Goal: Task Accomplishment & Management: Complete application form

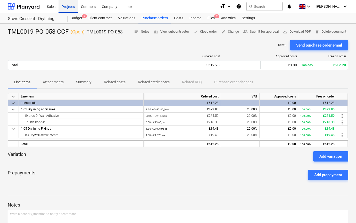
click at [71, 7] on div "Projects" at bounding box center [67, 6] width 19 height 13
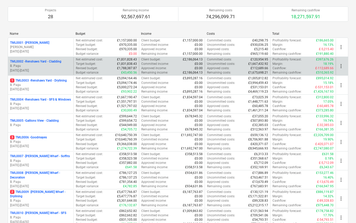
scroll to position [47, 0]
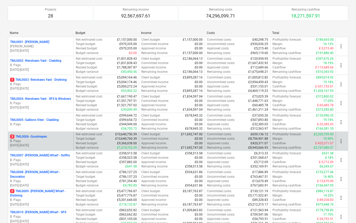
click at [35, 144] on p "[DATE] - [DATE]" at bounding box center [40, 146] width 61 height 4
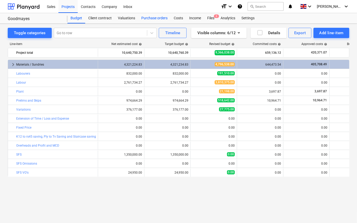
click at [147, 18] on div "Purchase orders" at bounding box center [154, 18] width 32 height 10
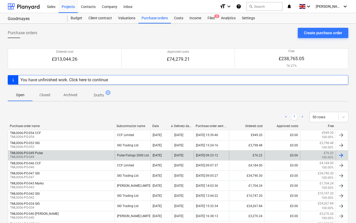
click at [60, 155] on div "TML0006-PO-049 Pulse TML0006-PO-049" at bounding box center [61, 155] width 107 height 9
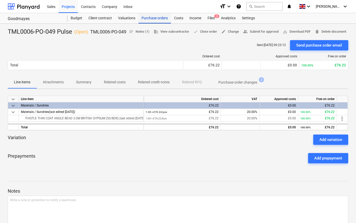
click at [149, 18] on div "Purchase orders" at bounding box center [154, 18] width 32 height 10
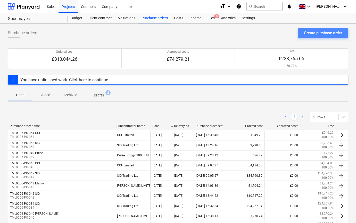
click at [328, 35] on div "Create purchase order" at bounding box center [323, 33] width 38 height 7
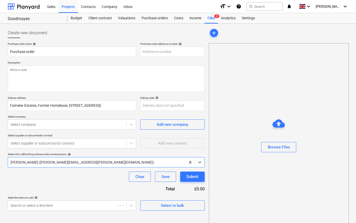
type textarea "x"
type input "TML0006-PO-056"
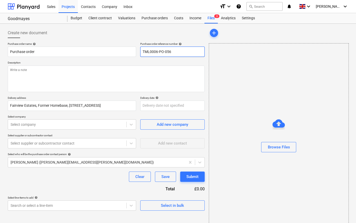
drag, startPoint x: 174, startPoint y: 52, endPoint x: 142, endPoint y: 52, distance: 32.2
click at [142, 52] on input "TML0006-PO-056" at bounding box center [172, 52] width 64 height 10
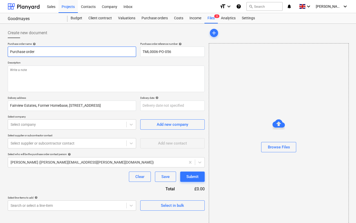
drag, startPoint x: 36, startPoint y: 52, endPoint x: 9, endPoint y: 53, distance: 27.1
click at [9, 53] on input "Purchase order" at bounding box center [72, 52] width 128 height 10
type textarea "x"
paste input "TML0006-PO-056"
type textarea "x"
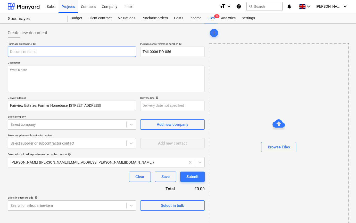
type input "TML0006-PO-056"
type textarea "x"
type input "TML0006-PO-056"
type textarea "x"
type input "TML0006-PO-056 P"
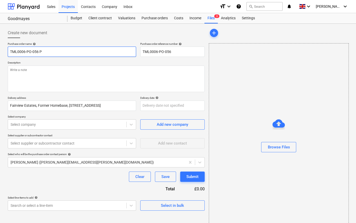
type textarea "x"
type input "TML0006-PO-056 Pu"
type textarea "x"
type input "TML0006-PO-056 Pul"
type textarea "x"
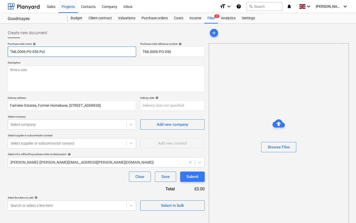
type input "TML0006-PO-056 [PERSON_NAME]"
type textarea "x"
type input "TML0006-PO-056 Pulse"
click at [6, 72] on div "Create new document Purchase order name help TML0006-PO-056 Pulse Purchase orde…" at bounding box center [106, 129] width 201 height 207
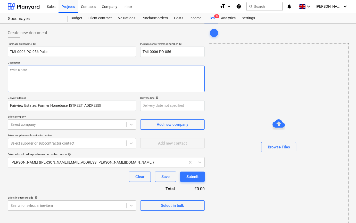
click at [15, 71] on textarea at bounding box center [106, 79] width 197 height 27
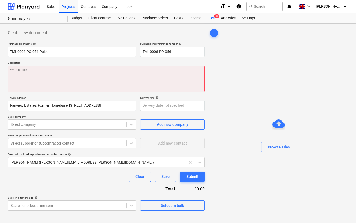
paste textarea "Site contact [PERSON_NAME] [PHONE_NUMBER]"
type textarea "x"
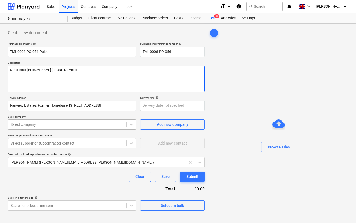
type textarea "Site contact [PERSON_NAME] [PHONE_NUMBER]"
type textarea "x"
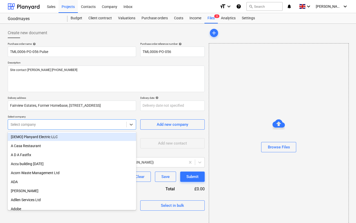
click at [35, 127] on div at bounding box center [67, 124] width 113 height 5
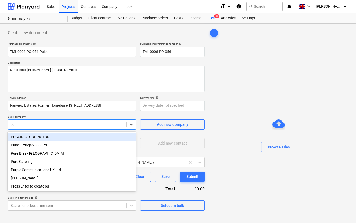
type input "pul"
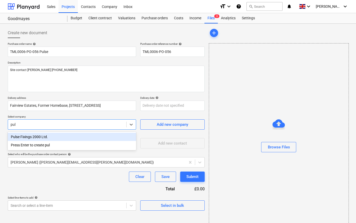
click at [34, 135] on div "Pulse Fixings 2000 Ltd." at bounding box center [72, 137] width 128 height 8
type textarea "x"
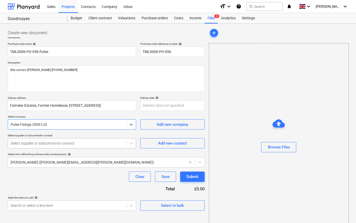
click at [32, 146] on div at bounding box center [67, 143] width 113 height 5
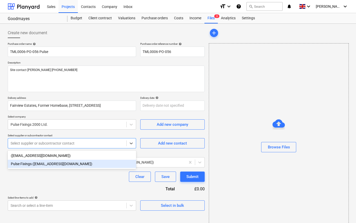
click at [33, 164] on div "Pulse Fixings ([EMAIL_ADDRESS][DOMAIN_NAME])" at bounding box center [72, 164] width 128 height 8
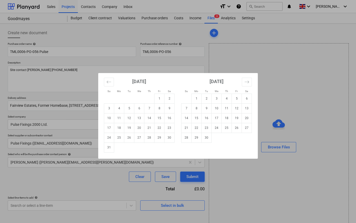
click at [157, 105] on body "Sales Projects Contacts Company Inbox format_size keyboard_arrow_down help sear…" at bounding box center [178, 111] width 356 height 223
click at [138, 117] on td "13" at bounding box center [139, 118] width 10 height 10
type textarea "x"
type input "[DATE]"
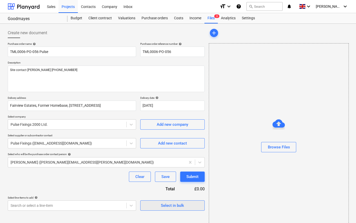
click at [182, 204] on div "Select in bulk" at bounding box center [172, 206] width 23 height 7
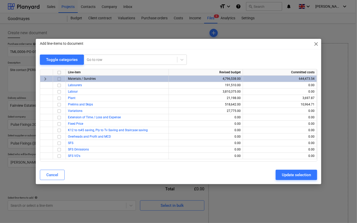
click at [59, 79] on input "checkbox" at bounding box center [59, 79] width 6 height 6
click at [291, 178] on div "Update selection" at bounding box center [296, 175] width 29 height 7
type textarea "x"
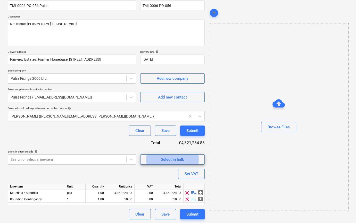
scroll to position [46, 0]
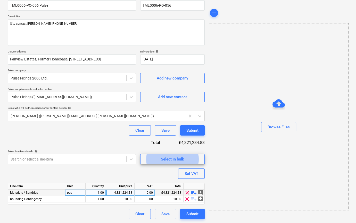
click at [191, 192] on span "playlist_add" at bounding box center [194, 193] width 6 height 6
type textarea "x"
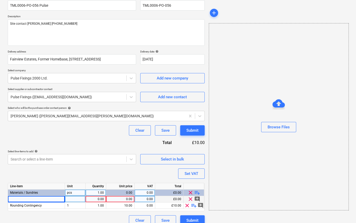
click at [15, 199] on div at bounding box center [36, 199] width 57 height 6
type input "THISTLE THIN COAT ANGLE BEAD 3.0M BRITISH GYPSUM (50/BOX)"
type textarea "x"
type input "box"
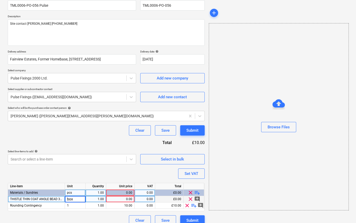
type textarea "x"
type input "76.22"
type textarea "x"
type input "20"
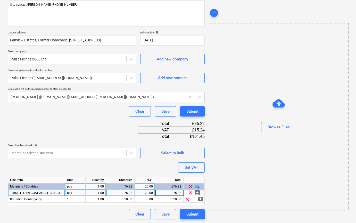
scroll to position [66, 0]
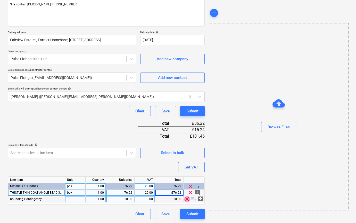
click at [186, 199] on span "clear" at bounding box center [187, 199] width 6 height 6
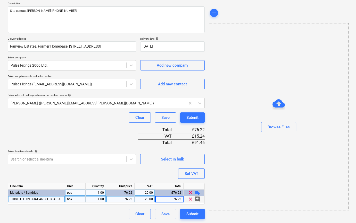
type textarea "x"
click at [95, 199] on div "1.00" at bounding box center [96, 199] width 16 height 6
type input "10"
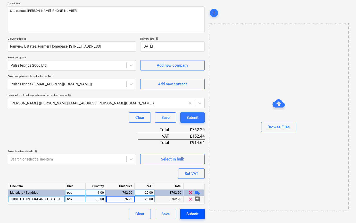
click at [198, 213] on div "Submit" at bounding box center [192, 214] width 12 height 7
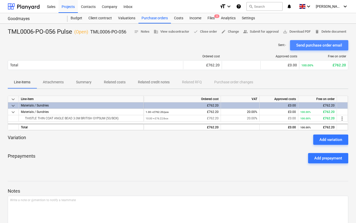
click at [312, 47] on div "Send purchase order email" at bounding box center [319, 45] width 46 height 7
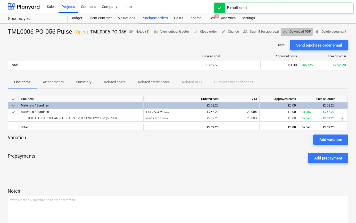
click at [310, 32] on span "save_alt Download PDF" at bounding box center [297, 32] width 28 height 6
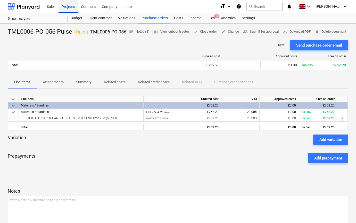
click at [65, 7] on div "Projects" at bounding box center [67, 6] width 19 height 13
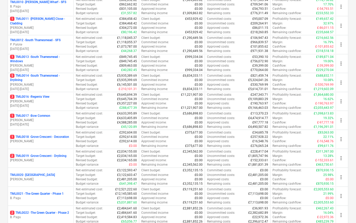
scroll to position [258, 0]
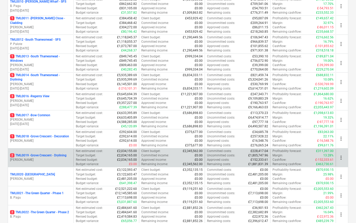
click at [41, 157] on p "2 TML0019 - [GEOGRAPHIC_DATA] - Drylining" at bounding box center [38, 156] width 56 height 4
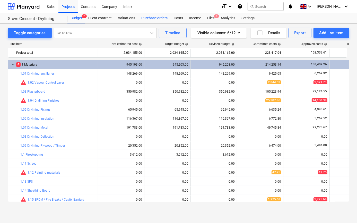
click at [152, 18] on div "Purchase orders" at bounding box center [154, 18] width 32 height 10
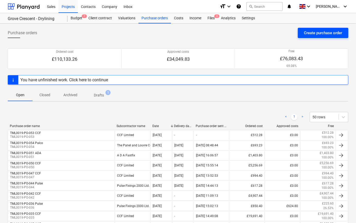
click at [307, 36] on div "Create purchase order" at bounding box center [323, 33] width 38 height 7
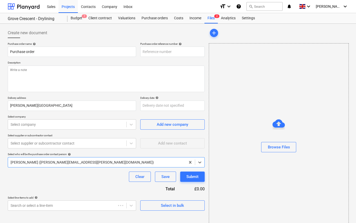
type textarea "x"
type input "TML0019-PO-056"
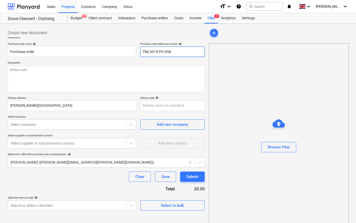
drag, startPoint x: 174, startPoint y: 52, endPoint x: 140, endPoint y: 52, distance: 33.8
click at [140, 52] on input "TML0019-PO-056" at bounding box center [172, 52] width 64 height 10
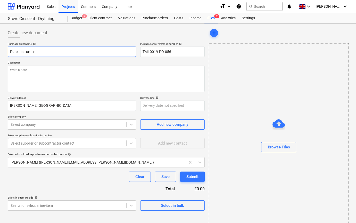
drag, startPoint x: 39, startPoint y: 52, endPoint x: 6, endPoint y: 54, distance: 32.3
click at [6, 54] on div "Create new document Purchase order name help Purchase order Purchase order refe…" at bounding box center [106, 129] width 201 height 207
type textarea "x"
paste input "TML0019-PO-056"
type textarea "x"
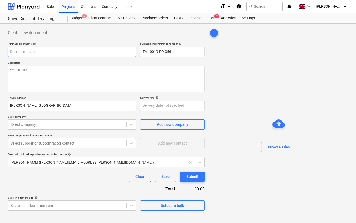
type input "TML0019-PO-056"
type textarea "x"
type input "TML0019-PO-056"
type textarea "x"
type input "TML0019-PO-056 A"
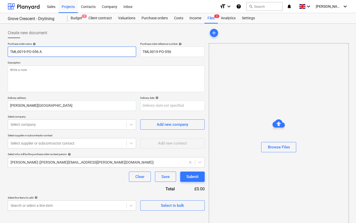
type textarea "x"
type input "TML0019-PO-056 AD"
type textarea "x"
type input "TML0019-PO-056 ADA"
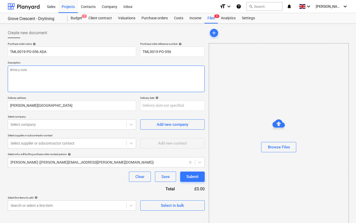
click at [17, 73] on textarea at bounding box center [106, 79] width 197 height 27
type textarea "x"
type textarea "S"
type textarea "x"
type textarea "Si"
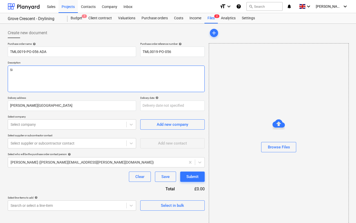
type textarea "x"
type textarea "Sit"
type textarea "x"
type textarea "Site"
type textarea "x"
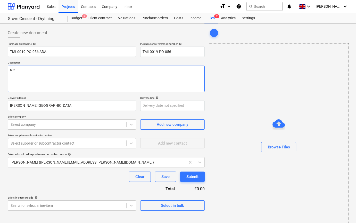
type textarea "Site"
type textarea "x"
type textarea "Site c"
type textarea "x"
type textarea "Site co"
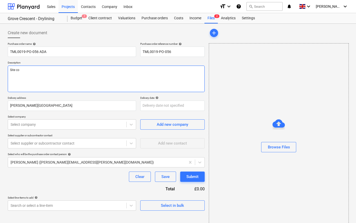
type textarea "x"
type textarea "Site con"
type textarea "x"
type textarea "Site cont"
type textarea "x"
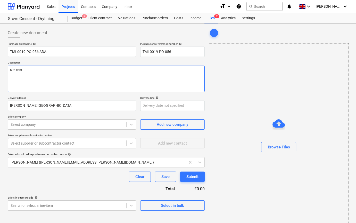
type textarea "Site conta"
type textarea "x"
type textarea "Site contac"
type textarea "x"
type textarea "Site contact"
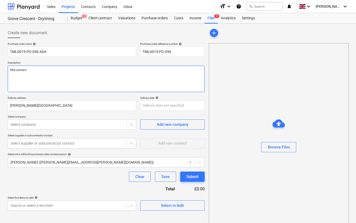
type textarea "x"
type textarea "Site contact"
type textarea "x"
type textarea "Site contact C"
type textarea "x"
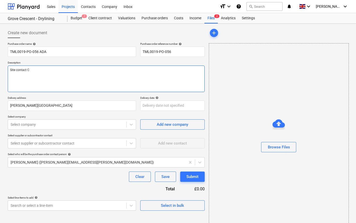
type textarea "Site contact Co"
type textarea "x"
type textarea "Site contact Cor"
type textarea "x"
type textarea "Site contact Corn"
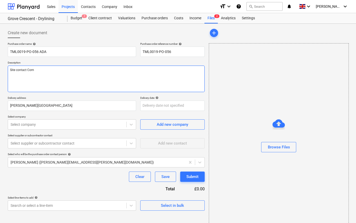
type textarea "x"
type textarea "Site contact Corne"
type textarea "x"
type textarea "Site contact [PERSON_NAME]"
type textarea "x"
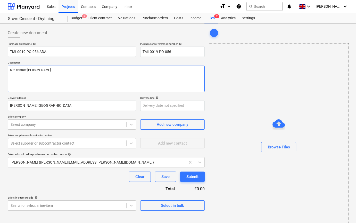
type textarea "Site contact [PERSON_NAME]"
type textarea "x"
type textarea "Site contact [PERSON_NAME] 0"
type textarea "x"
type textarea "Site contact [PERSON_NAME] 07"
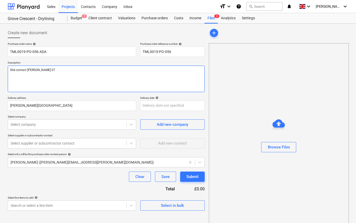
type textarea "x"
type textarea "Site contact [PERSON_NAME] 078"
type textarea "x"
type textarea "Site contact [PERSON_NAME] 0785"
type textarea "x"
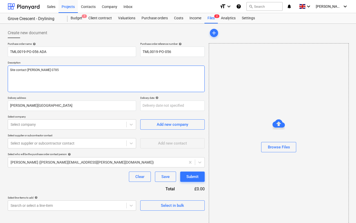
type textarea "Site contact [PERSON_NAME] 07853"
type textarea "x"
type textarea "Site contact [PERSON_NAME] 07853"
type textarea "x"
type textarea "Site contact [PERSON_NAME] 07853 3"
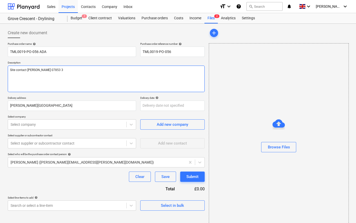
type textarea "x"
type textarea "Site contact [PERSON_NAME] [PHONE_NUMBER]"
type textarea "x"
type textarea "Site contact [PERSON_NAME] [PHONE_NUMBER]"
type textarea "x"
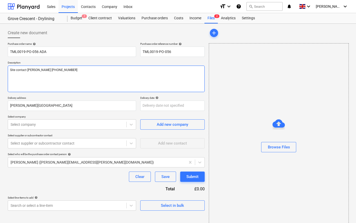
type textarea "Site contact [PERSON_NAME] [PHONE_NUMBER]"
type textarea "x"
type textarea "Site contact [PERSON_NAME] [PHONE_NUMBER]"
type textarea "x"
type textarea "Site contact [PERSON_NAME] [PHONE_NUMBER]"
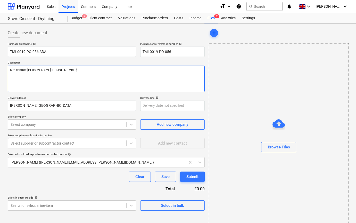
type textarea "x"
type textarea "Site contact [PERSON_NAME] [PHONE_NUMBER]"
type textarea "x"
type textarea "Site contact [PERSON_NAME] [PHONE_NUMBER] P"
type textarea "x"
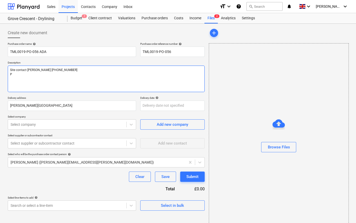
type textarea "Site contact [PERSON_NAME] [PHONE_NUMBER] Pl"
type textarea "x"
type textarea "Site contact [PERSON_NAME] [PHONE_NUMBER] Ple"
type textarea "x"
type textarea "Site contact [PERSON_NAME] [PHONE_NUMBER] Plea"
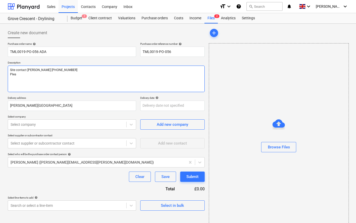
type textarea "x"
type textarea "Site contact [PERSON_NAME] [PHONE_NUMBER] Pleas"
type textarea "x"
type textarea "Site contact [PERSON_NAME] [PHONE_NUMBER] Please"
type textarea "x"
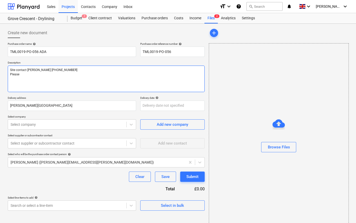
type textarea "Site contact [PERSON_NAME] [PHONE_NUMBER] Pleasec"
type textarea "x"
type textarea "Site contact [PERSON_NAME] [PHONE_NUMBER] Please"
type textarea "x"
type textarea "Site contact [PERSON_NAME] [PHONE_NUMBER] Please"
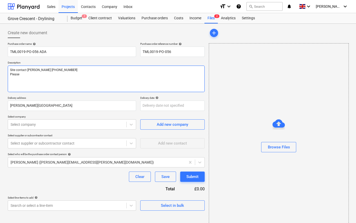
type textarea "x"
type textarea "Site contact [PERSON_NAME] [PHONE_NUMBER] Please c"
type textarea "x"
type textarea "Site contact [PERSON_NAME] [PHONE_NUMBER] Please co"
type textarea "x"
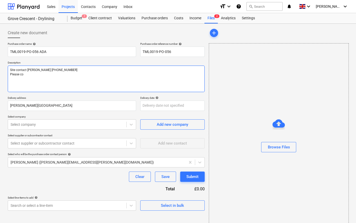
type textarea "Site contact [PERSON_NAME] [PHONE_NUMBER] Please col"
type textarea "x"
type textarea "Site contact [PERSON_NAME] [PHONE_NUMBER] Please coll"
type textarea "x"
type textarea "Site contact [PERSON_NAME] [PHONE_NUMBER] Please colle"
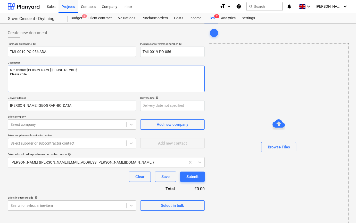
type textarea "x"
type textarea "Site contact [PERSON_NAME] [PHONE_NUMBER] Please collec"
type textarea "x"
type textarea "Site contact [PERSON_NAME] [PHONE_NUMBER] Please collect"
type textarea "x"
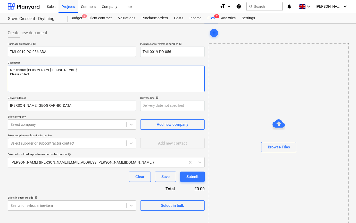
type textarea "Site contact [PERSON_NAME] [PHONE_NUMBER] Please collect"
type textarea "x"
type textarea "Site contact [PERSON_NAME] [PHONE_NUMBER] Please collect t"
type textarea "x"
type textarea "Site contact [PERSON_NAME] [PHONE_NUMBER] Please collect th"
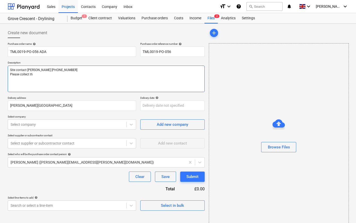
type textarea "x"
type textarea "Site contact [PERSON_NAME] [PHONE_NUMBER] Please collect the"
type textarea "x"
type textarea "Site contact [PERSON_NAME] [PHONE_NUMBER] Please collect the"
type textarea "x"
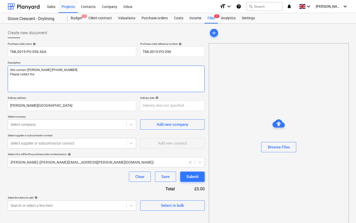
type textarea "Site contact [PERSON_NAME] [PHONE_NUMBER] Please collect the 1"
type textarea "x"
type textarea "Site contact [PERSON_NAME] [PHONE_NUMBER] Please collect the 15"
type textarea "x"
type textarea "Site contact [PERSON_NAME] [PHONE_NUMBER] Please collect the 150"
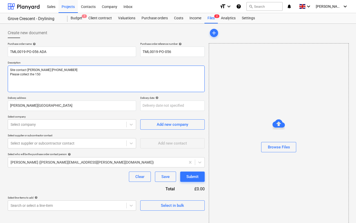
type textarea "x"
type textarea "Site contact [PERSON_NAME] [PHONE_NUMBER] Please collect the 150x"
type textarea "x"
type textarea "Site contact [PERSON_NAME] [PHONE_NUMBER] Please collect the 150x2"
type textarea "x"
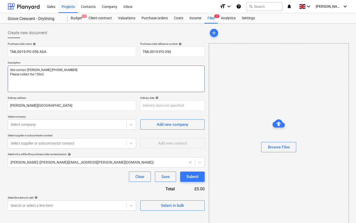
type textarea "Site contact [PERSON_NAME] [PHONE_NUMBER] Please collect the 150x23"
type textarea "x"
type textarea "Site contact [PERSON_NAME] [PHONE_NUMBER] Please collect the 150x235"
type textarea "x"
type textarea "Site contact [PERSON_NAME] [PHONE_NUMBER] Please collect the 150x235m"
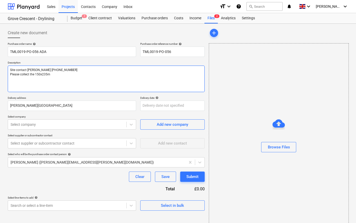
type textarea "x"
type textarea "Site contact [PERSON_NAME] [PHONE_NUMBER] Please collect the 150x235mm"
type textarea "x"
type textarea "Site contact [PERSON_NAME] [PHONE_NUMBER] Please collect the 150x235mm"
type textarea "x"
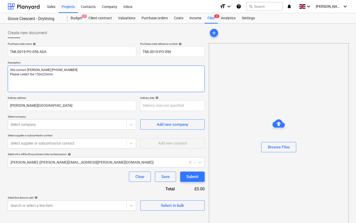
type textarea "Site contact [PERSON_NAME] [PHONE_NUMBER] Please collect the 150x235mm p"
type textarea "x"
type textarea "Site contact [PERSON_NAME] [PHONE_NUMBER] Please collect the 150x235mm pa"
type textarea "x"
type textarea "Site contact [PERSON_NAME] [PHONE_NUMBER] Please collect the 150x235mm pan"
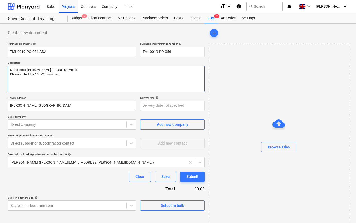
type textarea "x"
type textarea "Site contact [PERSON_NAME] [PHONE_NUMBER] Please collect the 150x235mm pane"
type textarea "x"
type textarea "Site contact [PERSON_NAME] [PHONE_NUMBER] Please collect the 150x235mm panel"
type textarea "x"
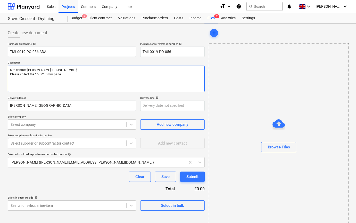
type textarea "Site contact [PERSON_NAME] [PHONE_NUMBER] Please collect the 150x235mm panels"
type textarea "x"
type textarea "Site contact [PERSON_NAME] [PHONE_NUMBER] Please collect the 150x235mm panels"
type textarea "x"
type textarea "Site contact [PERSON_NAME] [PHONE_NUMBER] Please collect the 150x235mm panels d"
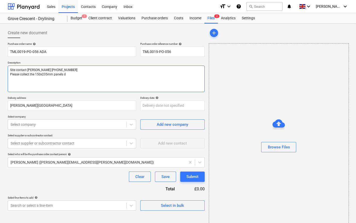
type textarea "x"
type textarea "Site contact [PERSON_NAME] [PHONE_NUMBER] Please collect the 150x235mm panels de"
type textarea "x"
type textarea "Site contact [PERSON_NAME] [PHONE_NUMBER] Please collect the 150x235mm panels d…"
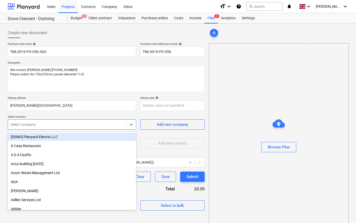
click at [52, 124] on div at bounding box center [67, 124] width 113 height 5
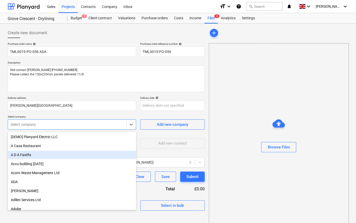
click at [28, 153] on div "A D A Fastfix" at bounding box center [72, 155] width 128 height 8
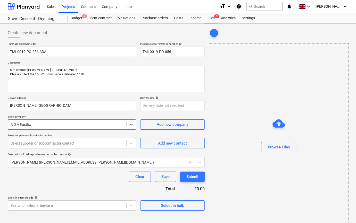
click at [27, 146] on div at bounding box center [67, 143] width 113 height 5
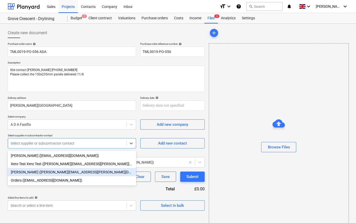
click at [25, 174] on div "[PERSON_NAME] ([PERSON_NAME][EMAIL_ADDRESS][PERSON_NAME][DOMAIN_NAME])" at bounding box center [72, 172] width 128 height 8
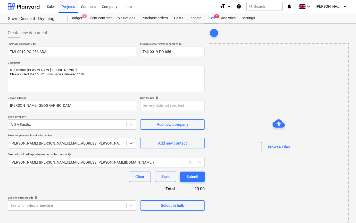
scroll to position [11, 0]
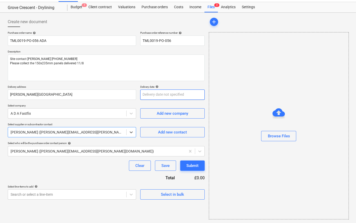
click at [147, 96] on body "Sales Projects Contacts Company Inbox format_size keyboard_arrow_down help sear…" at bounding box center [178, 100] width 356 height 223
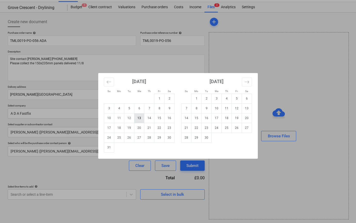
click at [138, 119] on td "13" at bounding box center [139, 118] width 10 height 10
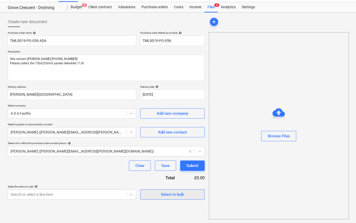
click at [172, 197] on div "Select in bulk" at bounding box center [172, 194] width 23 height 7
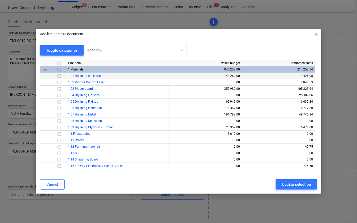
click at [58, 75] on input "checkbox" at bounding box center [59, 76] width 6 height 6
click at [294, 186] on div "Update selection" at bounding box center [296, 184] width 29 height 7
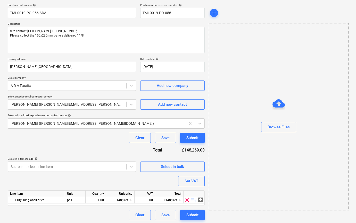
scroll to position [40, 0]
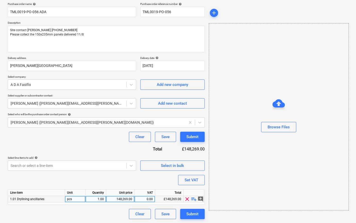
click at [191, 201] on span "playlist_add" at bounding box center [194, 199] width 6 height 6
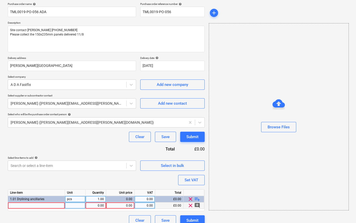
click at [19, 206] on div at bounding box center [36, 206] width 57 height 6
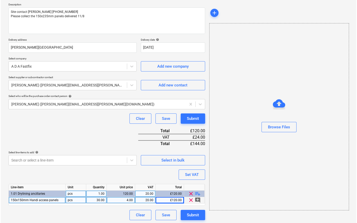
scroll to position [59, 0]
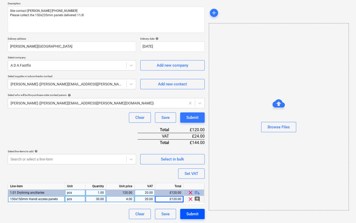
click at [195, 215] on div "Submit" at bounding box center [192, 214] width 12 height 7
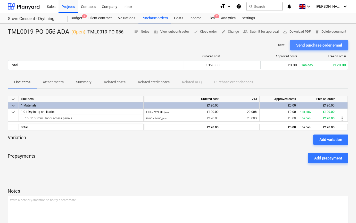
click at [309, 47] on div "Send purchase order email" at bounding box center [319, 45] width 46 height 7
drag, startPoint x: 124, startPoint y: 35, endPoint x: 88, endPoint y: 36, distance: 35.6
click at [88, 36] on div "TML0019-PO-056 ADA ( Open ) TML0019-PO-056 notes Notes (1) business View subcon…" at bounding box center [178, 32] width 340 height 8
copy div "TML0019-PO-056 notes Notes (1) business View subcontractor done Close order edi…"
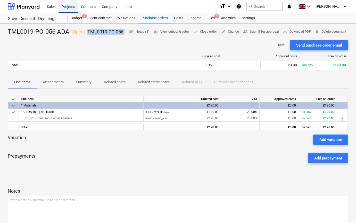
click at [69, 7] on div "Projects" at bounding box center [67, 6] width 19 height 13
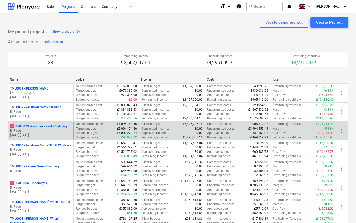
click at [47, 128] on p "1 TML0003 - Renshaws Yard - Drylining" at bounding box center [38, 126] width 57 height 4
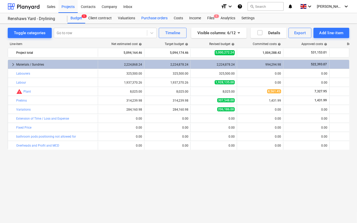
click at [158, 18] on div "Purchase orders" at bounding box center [154, 18] width 32 height 10
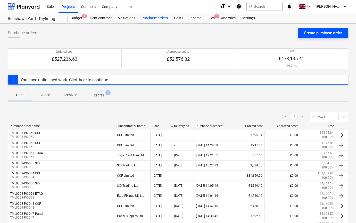
click at [323, 31] on div "Create purchase order" at bounding box center [323, 33] width 38 height 7
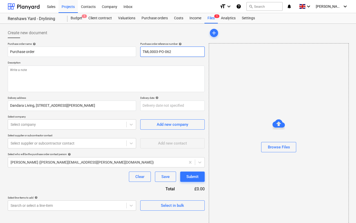
drag, startPoint x: 172, startPoint y: 51, endPoint x: 140, endPoint y: 50, distance: 31.7
click at [140, 50] on input "TML0003-PO-062" at bounding box center [172, 52] width 64 height 10
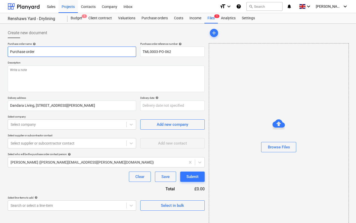
drag, startPoint x: 39, startPoint y: 51, endPoint x: 7, endPoint y: 50, distance: 32.2
click at [7, 50] on div "Create new document Purchase order name help Purchase order Purchase order refe…" at bounding box center [106, 129] width 201 height 207
paste input "TML0003-PO-062"
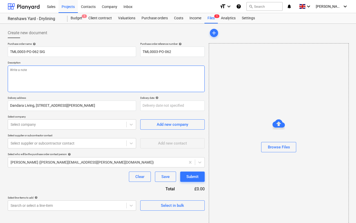
click at [19, 76] on textarea at bounding box center [106, 79] width 197 height 27
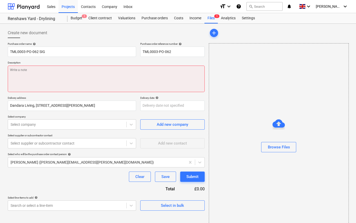
paste textarea "Site contact [DEMOGRAPHIC_DATA][PERSON_NAME] 07923 414104"
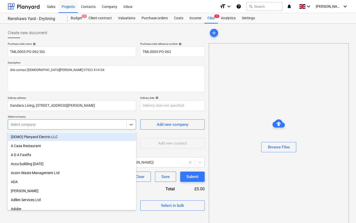
click at [45, 125] on div at bounding box center [67, 124] width 113 height 5
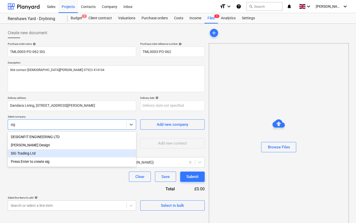
click at [39, 154] on div "SIG Trading Ltd" at bounding box center [72, 153] width 128 height 8
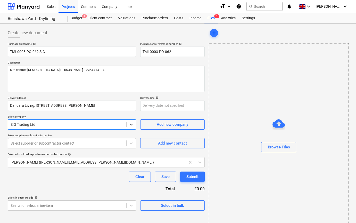
click at [87, 145] on div at bounding box center [67, 143] width 113 height 5
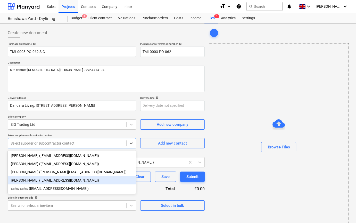
click at [62, 181] on div "[PERSON_NAME] ([EMAIL_ADDRESS][DOMAIN_NAME])" at bounding box center [72, 181] width 128 height 8
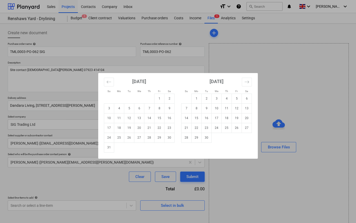
click at [172, 107] on body "Sales Projects Contacts Company Inbox format_size keyboard_arrow_down help sear…" at bounding box center [178, 111] width 356 height 223
click at [149, 118] on td "14" at bounding box center [149, 118] width 10 height 10
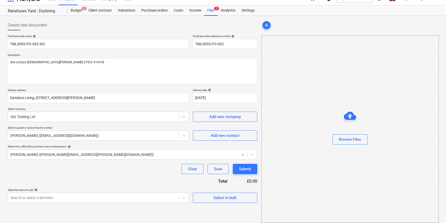
scroll to position [11, 0]
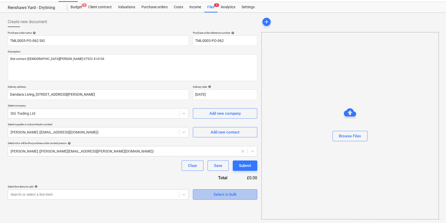
click at [218, 195] on div "Select in bulk" at bounding box center [225, 194] width 23 height 7
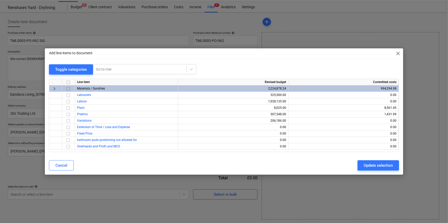
click at [66, 88] on input "checkbox" at bounding box center [68, 89] width 6 height 6
click at [356, 167] on div "Update selection" at bounding box center [378, 165] width 29 height 7
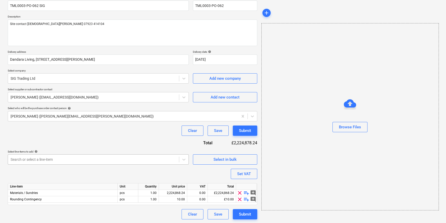
scroll to position [46, 0]
click at [239, 199] on span "clear" at bounding box center [240, 199] width 6 height 6
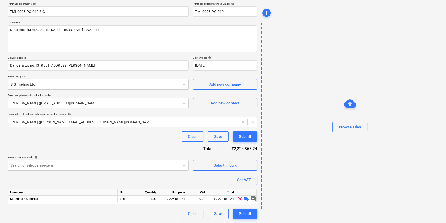
scroll to position [40, 0]
click at [245, 199] on span "playlist_add" at bounding box center [247, 199] width 6 height 6
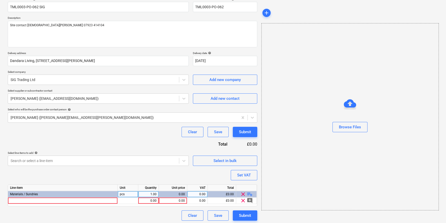
scroll to position [46, 0]
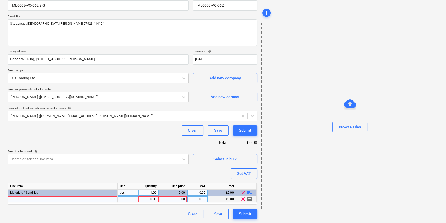
click at [13, 199] on div at bounding box center [63, 199] width 110 height 6
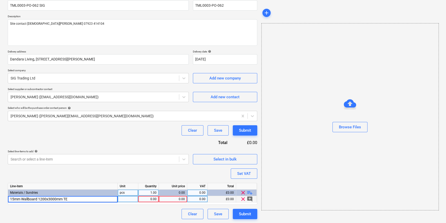
click at [10, 199] on input "15mm Wallboard 1200x3000mm TE" at bounding box center [63, 199] width 110 height 6
click at [52, 198] on span "[PERSON_NAME] 15mm Wallboard 1200x3000mm TE" at bounding box center [47, 200] width 75 height 4
click at [59, 199] on input "[PERSON_NAME] 15mm Wallboard 1200x3000mm TE" at bounding box center [63, 199] width 110 height 6
click at [60, 199] on input "[PERSON_NAME] 15mm Wallboard 1200x3000mm TE" at bounding box center [63, 199] width 110 height 6
click at [149, 199] on div "1.00" at bounding box center [148, 199] width 16 height 6
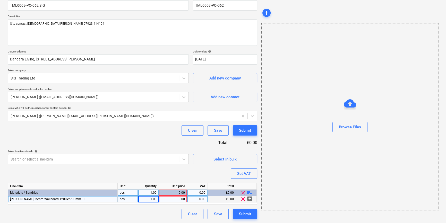
click at [150, 202] on div "1.00" at bounding box center [148, 199] width 16 height 6
click at [177, 198] on div "10.86" at bounding box center [173, 199] width 24 height 6
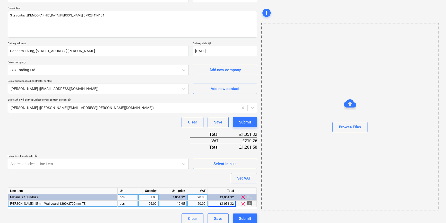
scroll to position [59, 0]
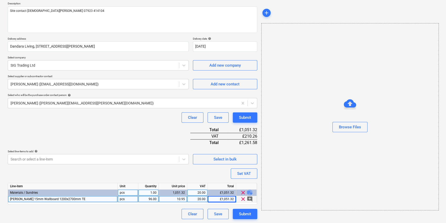
click at [248, 192] on span "playlist_add" at bounding box center [250, 193] width 6 height 6
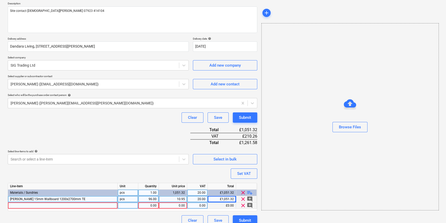
click at [18, 206] on div at bounding box center [63, 206] width 110 height 6
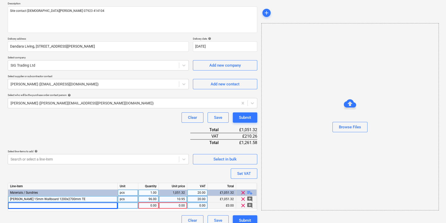
click at [17, 206] on div at bounding box center [63, 206] width 110 height 6
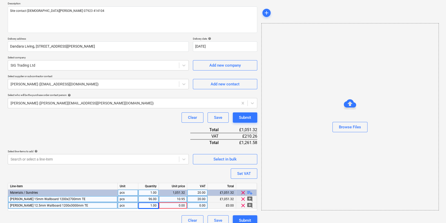
click at [55, 205] on span "[PERSON_NAME] 12.5mm Wallboard 1200x3000mm TE" at bounding box center [49, 206] width 78 height 4
click at [62, 206] on input "[PERSON_NAME] 12.5mm Wallboard 1200x3000mm TE" at bounding box center [63, 206] width 110 height 6
click at [63, 205] on input "[PERSON_NAME] 12.5mm Wallboard 1200x3000mm TE" at bounding box center [63, 206] width 110 height 6
click at [153, 206] on div "1.00" at bounding box center [148, 206] width 16 height 6
click at [178, 205] on div "0.00" at bounding box center [173, 206] width 24 height 6
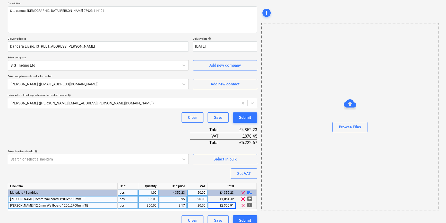
scroll to position [66, 0]
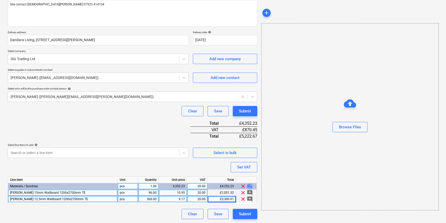
click at [247, 187] on span "playlist_add" at bounding box center [250, 186] width 6 height 6
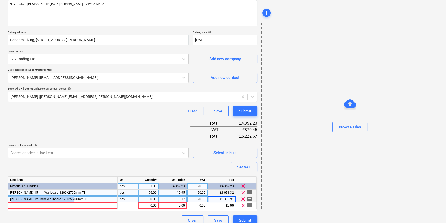
drag, startPoint x: 10, startPoint y: 199, endPoint x: 78, endPoint y: 198, distance: 67.8
click at [78, 198] on div "[PERSON_NAME] 12.5mm Wallboard 1200x2700mm TE" at bounding box center [63, 199] width 110 height 6
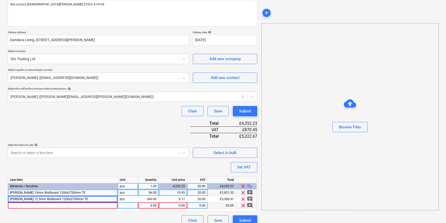
click at [17, 205] on div at bounding box center [63, 206] width 110 height 6
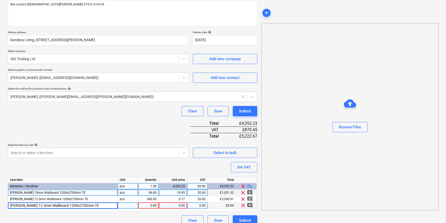
click at [63, 206] on input "[PERSON_NAME] 12.5mm Wallboard 1200x2700mm TE" at bounding box center [63, 206] width 110 height 6
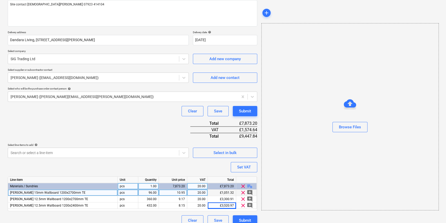
click at [249, 186] on span "playlist_add" at bounding box center [250, 186] width 6 height 6
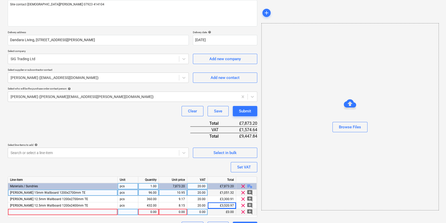
click at [13, 212] on div at bounding box center [63, 212] width 110 height 6
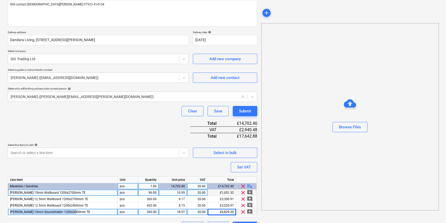
drag, startPoint x: 78, startPoint y: 212, endPoint x: 9, endPoint y: 210, distance: 69.1
click at [9, 210] on div "[PERSON_NAME] 15mm Soundshield+ 1200x3000mm TE" at bounding box center [63, 212] width 110 height 6
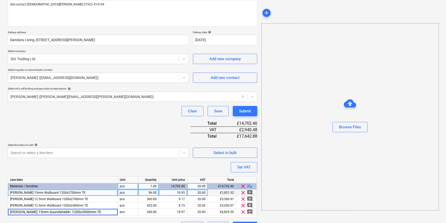
click at [248, 187] on span "playlist_add" at bounding box center [250, 186] width 6 height 6
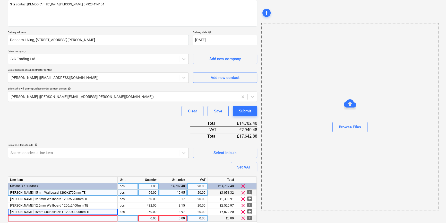
click at [23, 219] on div at bounding box center [63, 219] width 110 height 6
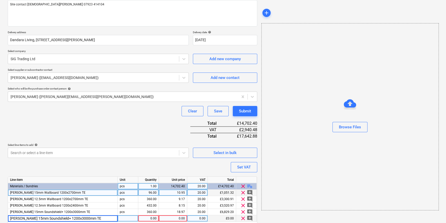
click at [66, 219] on input "[PERSON_NAME] 15mm Soundshield+ 1200x3000mm TE" at bounding box center [63, 219] width 110 height 6
click at [172, 219] on div "0.00" at bounding box center [173, 219] width 24 height 6
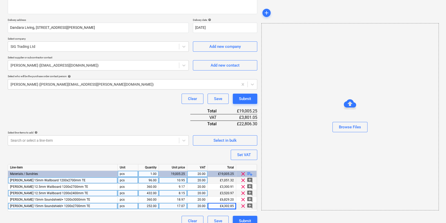
scroll to position [85, 0]
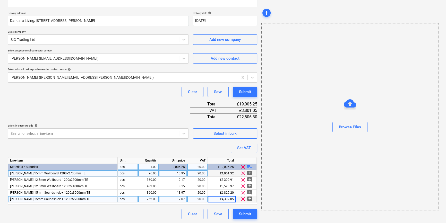
click at [249, 167] on span "playlist_add" at bounding box center [250, 167] width 6 height 6
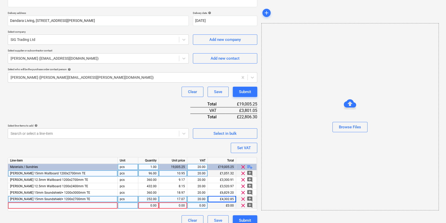
click at [17, 206] on div at bounding box center [63, 206] width 110 height 6
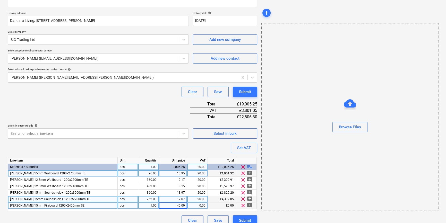
click at [149, 206] on div "1.00" at bounding box center [148, 206] width 16 height 6
click at [148, 206] on div "1.00" at bounding box center [148, 206] width 16 height 6
click at [250, 167] on span "playlist_add" at bounding box center [250, 167] width 6 height 6
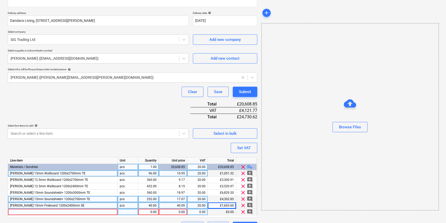
click at [13, 211] on div at bounding box center [63, 212] width 110 height 6
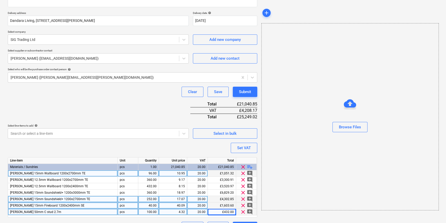
click at [251, 166] on span "playlist_add" at bounding box center [250, 167] width 6 height 6
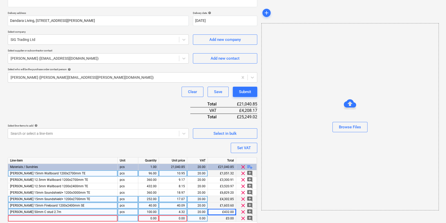
click at [11, 219] on div at bounding box center [63, 219] width 110 height 6
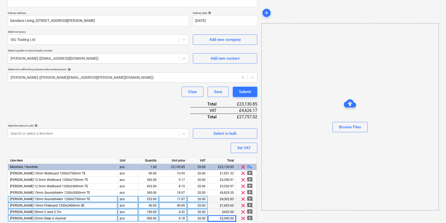
click at [179, 218] on div "4.18" at bounding box center [173, 219] width 24 height 6
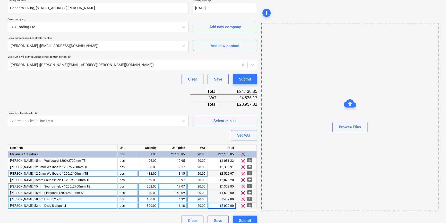
scroll to position [104, 0]
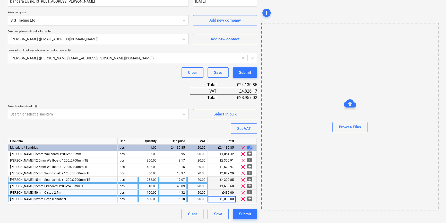
click at [250, 147] on span "playlist_add" at bounding box center [250, 148] width 6 height 6
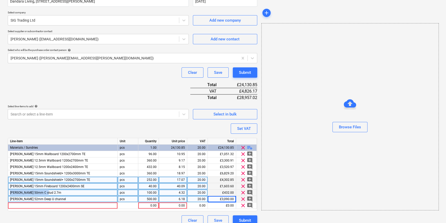
drag, startPoint x: 46, startPoint y: 192, endPoint x: 10, endPoint y: 192, distance: 36.3
click at [10, 192] on div "[PERSON_NAME] 50mm C stud 2.7m" at bounding box center [63, 193] width 110 height 6
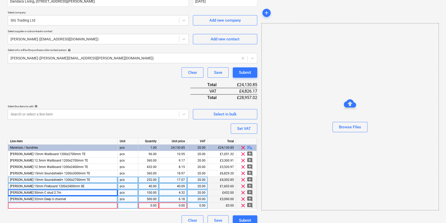
click at [16, 207] on div at bounding box center [63, 206] width 110 height 6
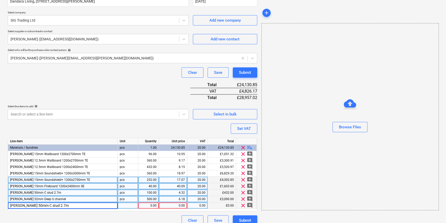
click at [22, 205] on input "[PERSON_NAME] 50mm C stud 2.7m" at bounding box center [63, 206] width 110 height 6
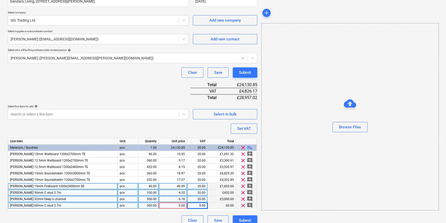
click at [170, 206] on div "0.00" at bounding box center [173, 206] width 24 height 6
click at [247, 147] on span "playlist_add" at bounding box center [250, 148] width 6 height 6
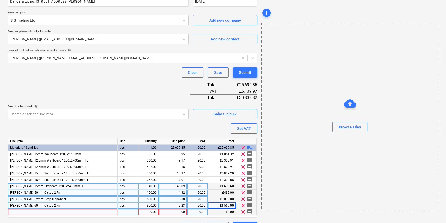
click at [16, 211] on div at bounding box center [63, 212] width 110 height 6
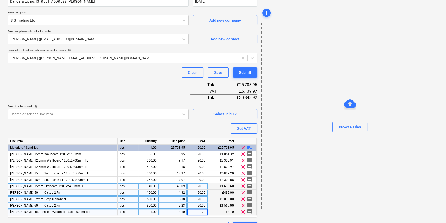
click at [146, 212] on div "1.00" at bounding box center [148, 212] width 16 height 6
click at [153, 212] on div "1.00" at bounding box center [148, 212] width 16 height 6
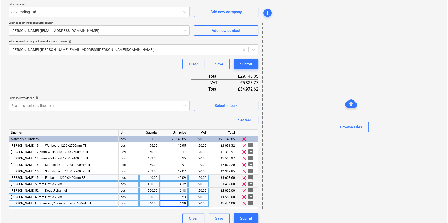
scroll to position [117, 0]
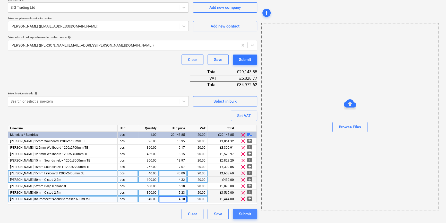
click at [246, 215] on div "Submit" at bounding box center [245, 214] width 12 height 7
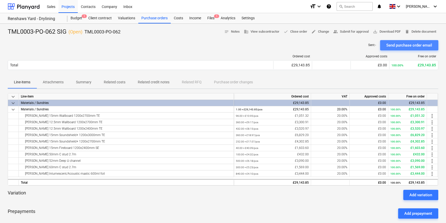
click at [356, 46] on div "Send purchase order email" at bounding box center [410, 45] width 46 height 7
click at [356, 32] on span "save_alt Download PDF" at bounding box center [387, 32] width 28 height 6
